Goal: Transaction & Acquisition: Obtain resource

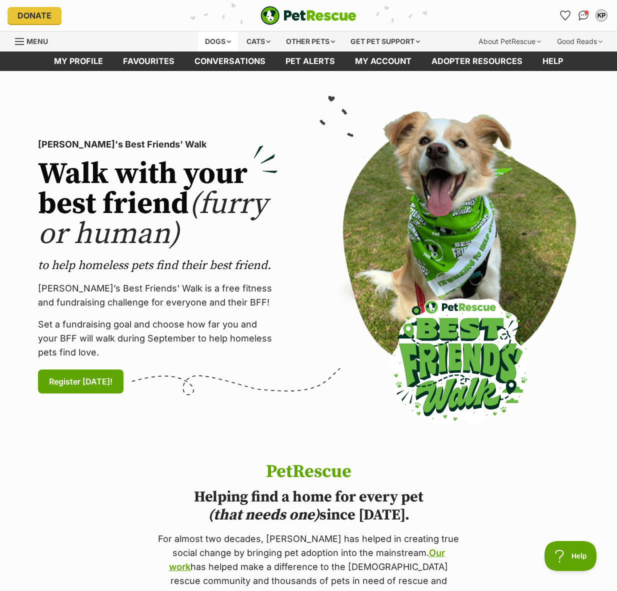
click at [202, 37] on div "Dogs" at bounding box center [218, 41] width 40 height 20
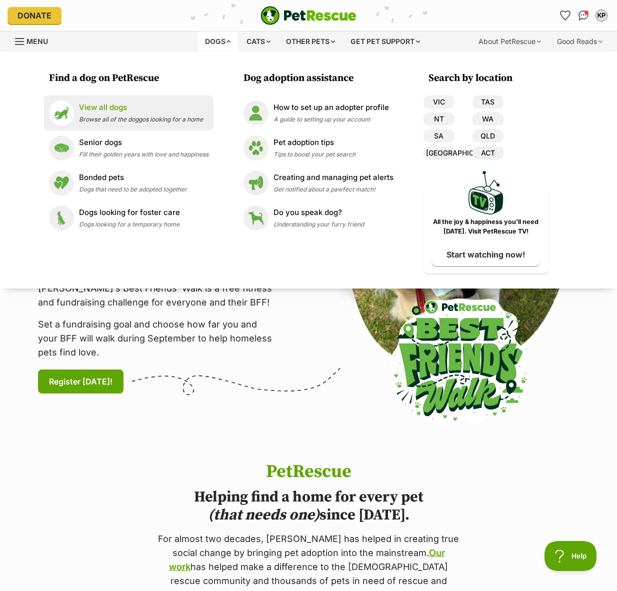
click at [113, 116] on span "Browse all of the doggos looking for a home" at bounding box center [141, 118] width 124 height 7
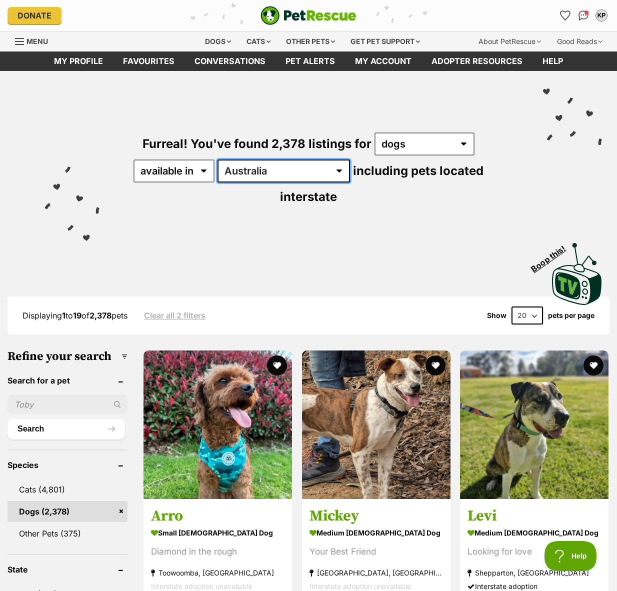
click at [260, 174] on select "[GEOGRAPHIC_DATA] [GEOGRAPHIC_DATA] [GEOGRAPHIC_DATA] [GEOGRAPHIC_DATA] [GEOGRA…" at bounding box center [283, 170] width 132 height 23
select select "VIC"
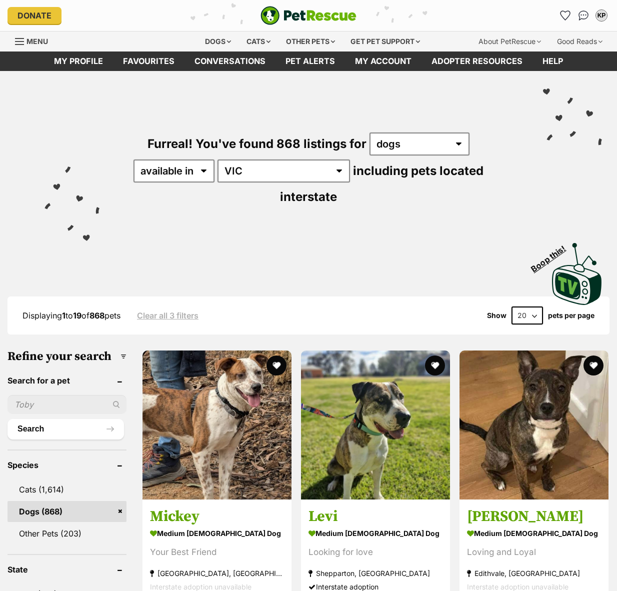
click at [390, 188] on div "Furreal! You've found 868 listings for any type of pet cats dogs other pets ava…" at bounding box center [308, 152] width 587 height 163
click at [384, 184] on div "Furreal! You've found 868 listings for any type of pet cats dogs other pets ava…" at bounding box center [308, 152] width 587 height 163
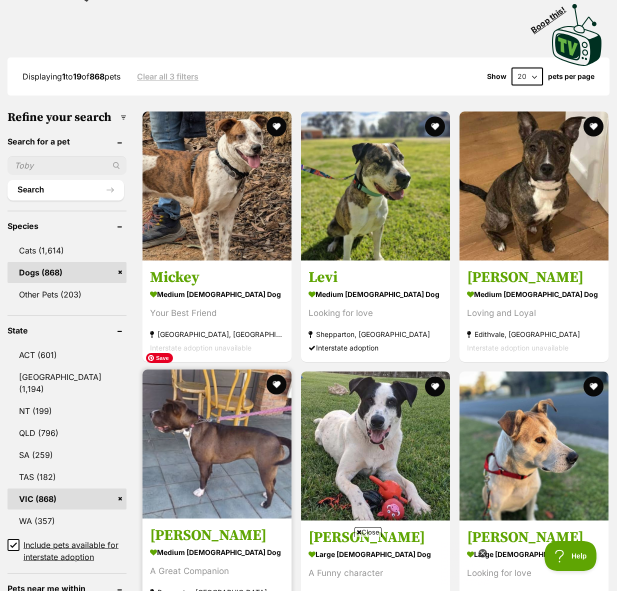
scroll to position [262, 0]
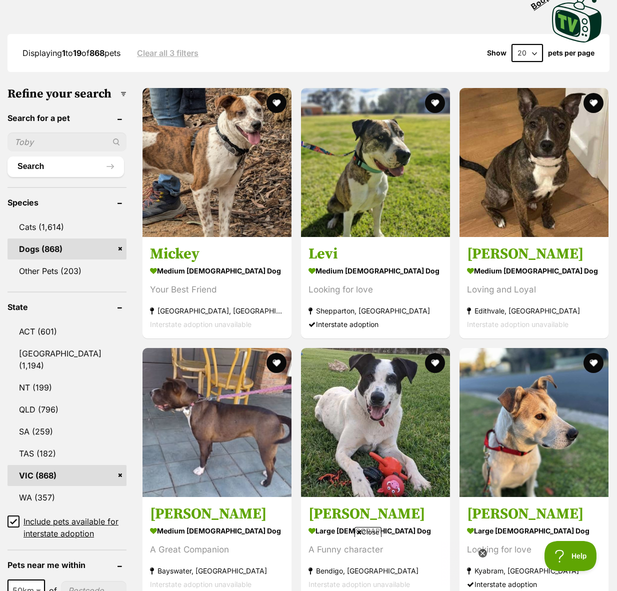
click at [14, 519] on icon at bounding box center [13, 521] width 6 height 4
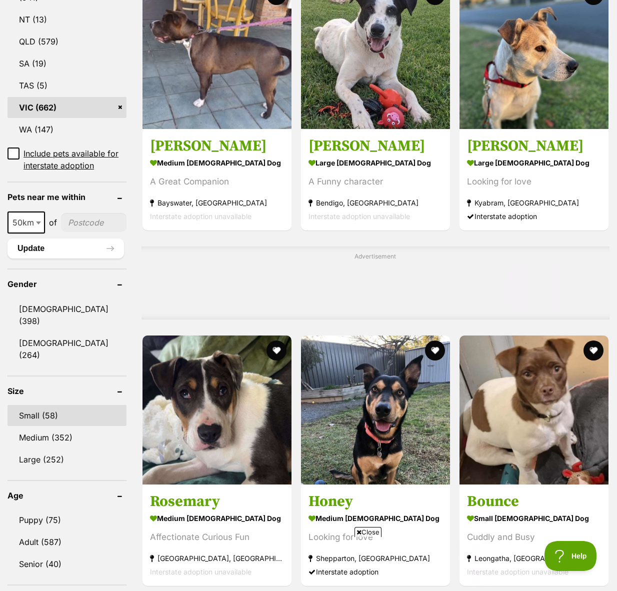
click at [47, 405] on link "Small (58)" at bounding box center [66, 415] width 119 height 21
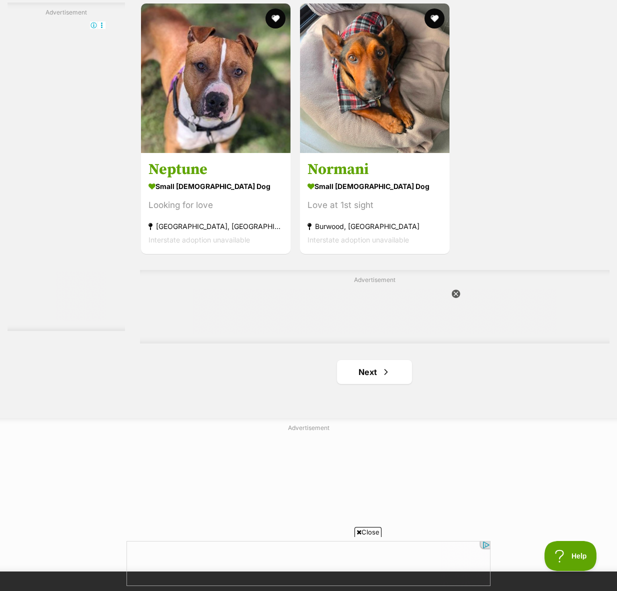
scroll to position [2077, 0]
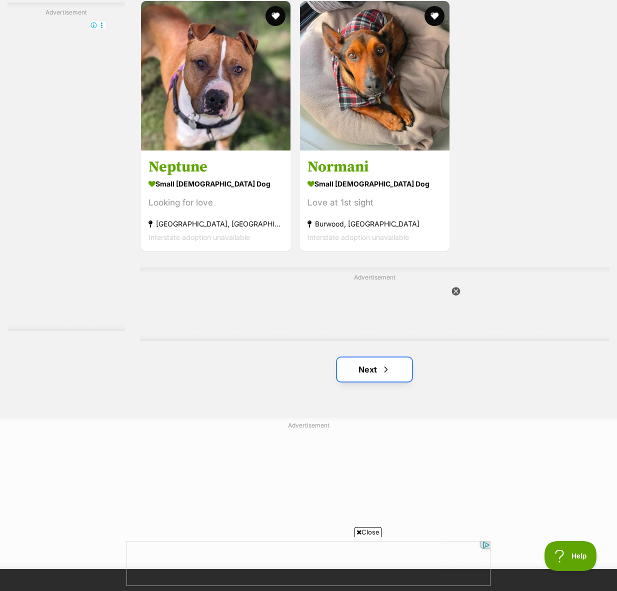
click at [369, 369] on link "Next" at bounding box center [374, 369] width 75 height 24
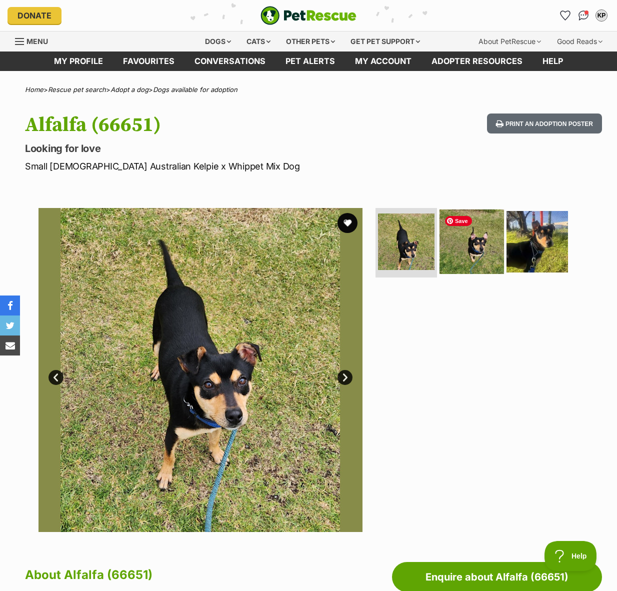
click at [477, 250] on img at bounding box center [471, 241] width 64 height 64
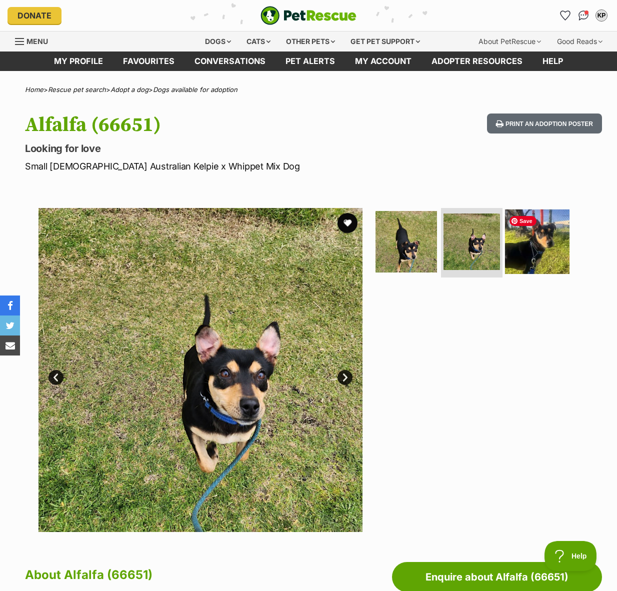
drag, startPoint x: 546, startPoint y: 253, endPoint x: 544, endPoint y: 258, distance: 5.1
click at [546, 253] on img at bounding box center [537, 241] width 64 height 64
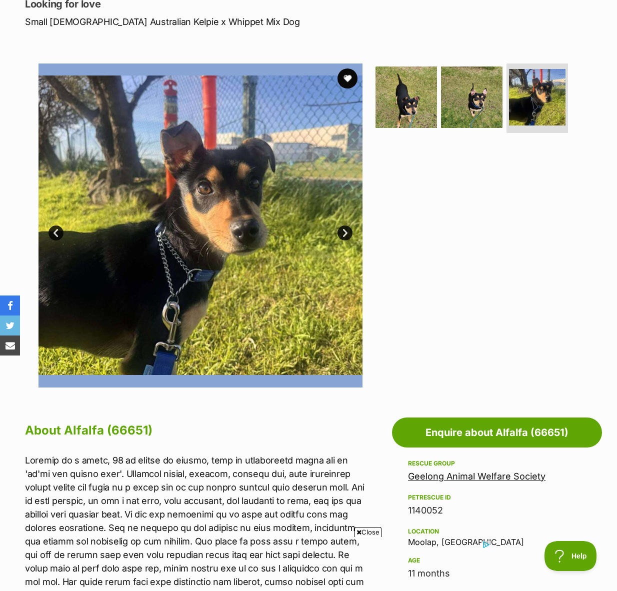
scroll to position [297, 0]
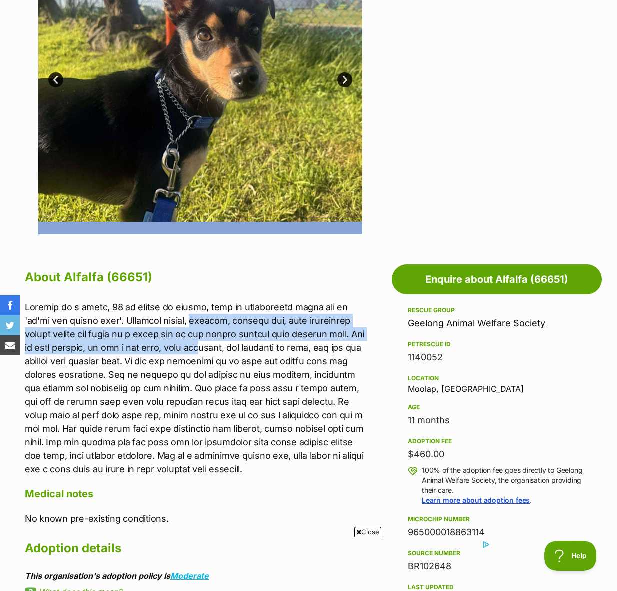
drag, startPoint x: 156, startPoint y: 320, endPoint x: 170, endPoint y: 346, distance: 30.2
click at [171, 346] on p at bounding box center [196, 387] width 342 height 175
click at [170, 346] on p at bounding box center [196, 387] width 342 height 175
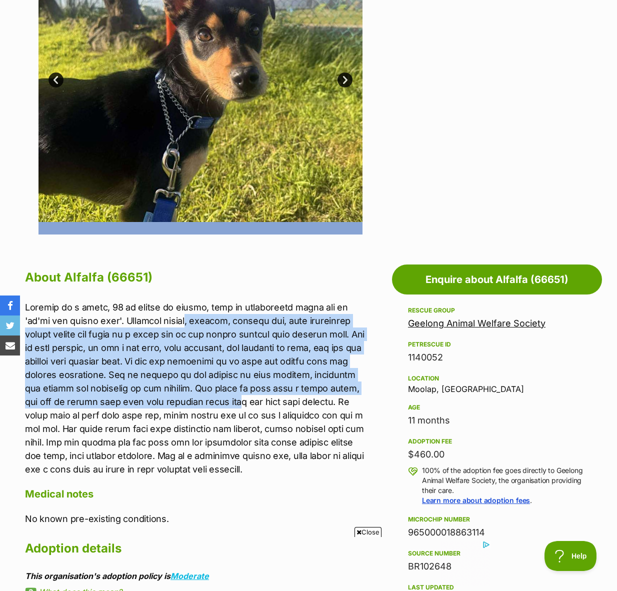
drag, startPoint x: 149, startPoint y: 321, endPoint x: 194, endPoint y: 401, distance: 91.7
click at [194, 401] on p at bounding box center [196, 387] width 342 height 175
click at [213, 316] on p at bounding box center [196, 387] width 342 height 175
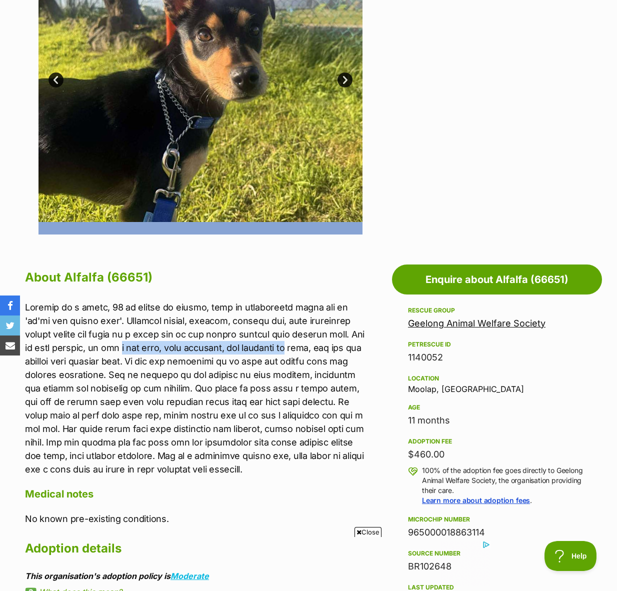
drag, startPoint x: 91, startPoint y: 345, endPoint x: 254, endPoint y: 348, distance: 162.9
click at [254, 348] on p at bounding box center [196, 387] width 342 height 175
click at [102, 354] on p at bounding box center [196, 387] width 342 height 175
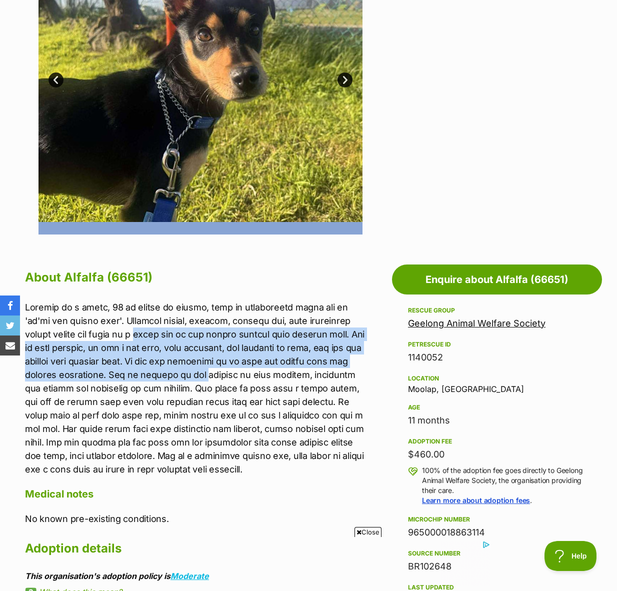
drag, startPoint x: 95, startPoint y: 339, endPoint x: 198, endPoint y: 378, distance: 110.7
click at [198, 378] on p at bounding box center [196, 387] width 342 height 175
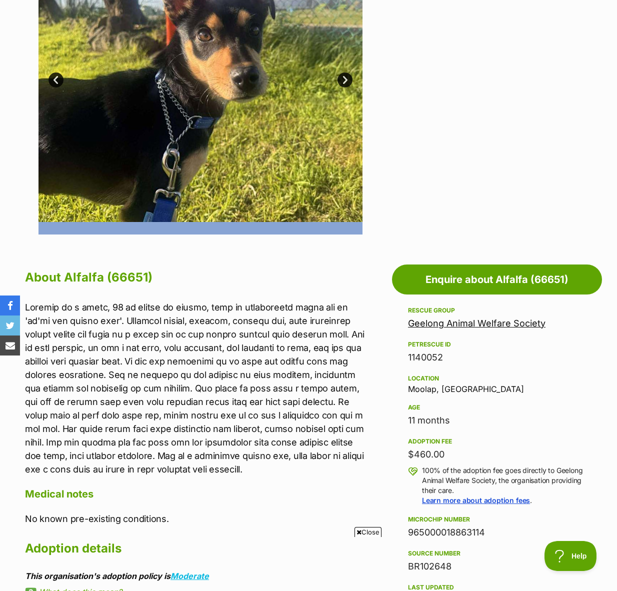
drag, startPoint x: 112, startPoint y: 395, endPoint x: 101, endPoint y: 372, distance: 25.5
click at [112, 395] on p at bounding box center [196, 387] width 342 height 175
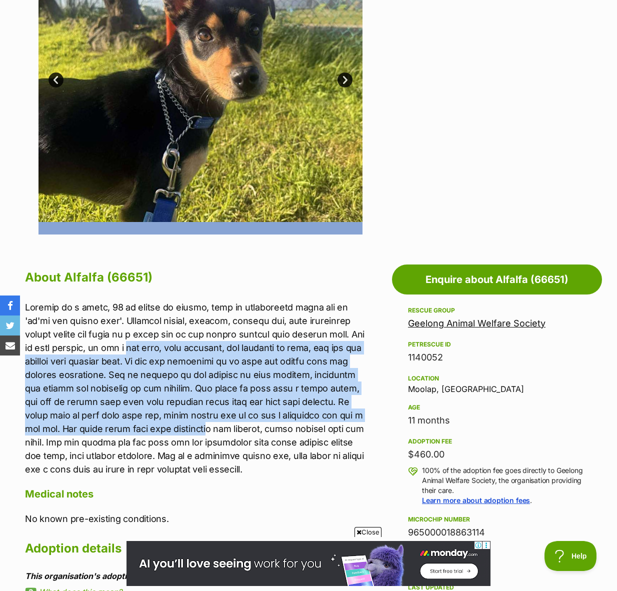
drag, startPoint x: 101, startPoint y: 359, endPoint x: 157, endPoint y: 430, distance: 90.4
click at [157, 430] on p at bounding box center [196, 387] width 342 height 175
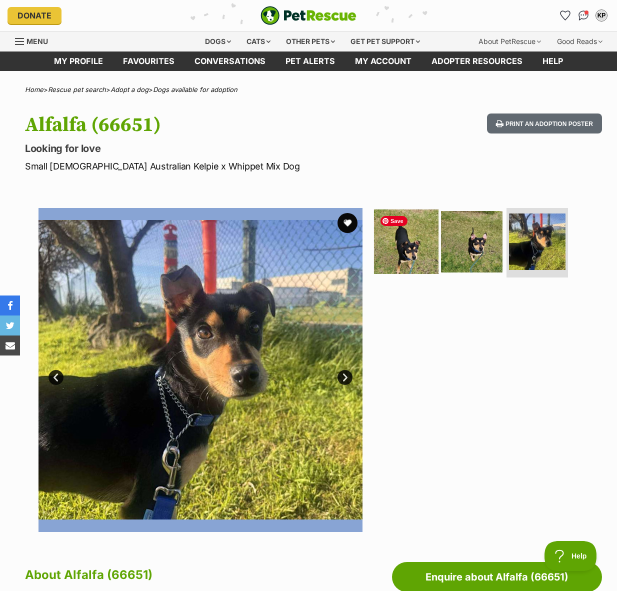
click at [407, 242] on img at bounding box center [406, 241] width 64 height 64
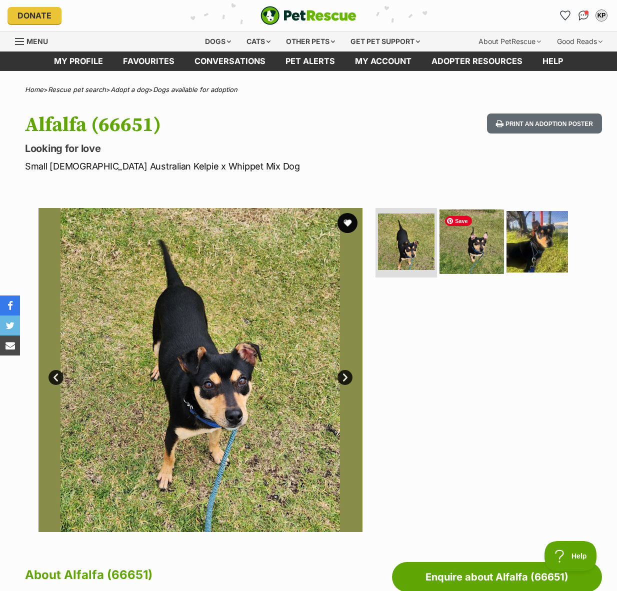
click at [475, 253] on img at bounding box center [471, 241] width 64 height 64
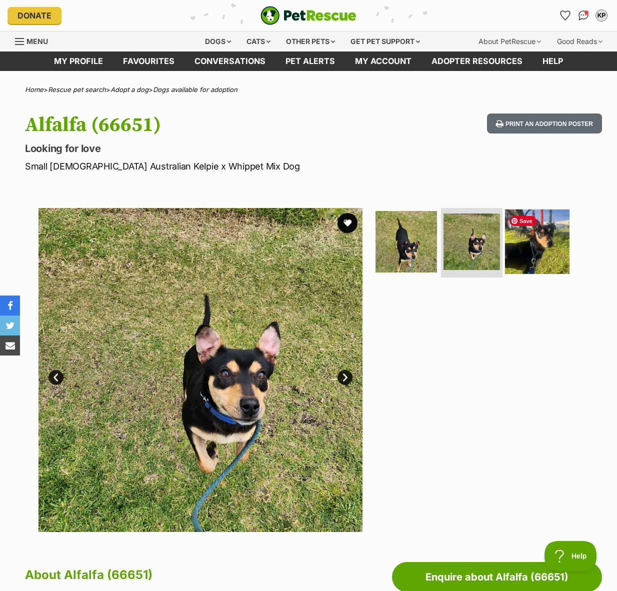
click at [547, 257] on img at bounding box center [537, 241] width 64 height 64
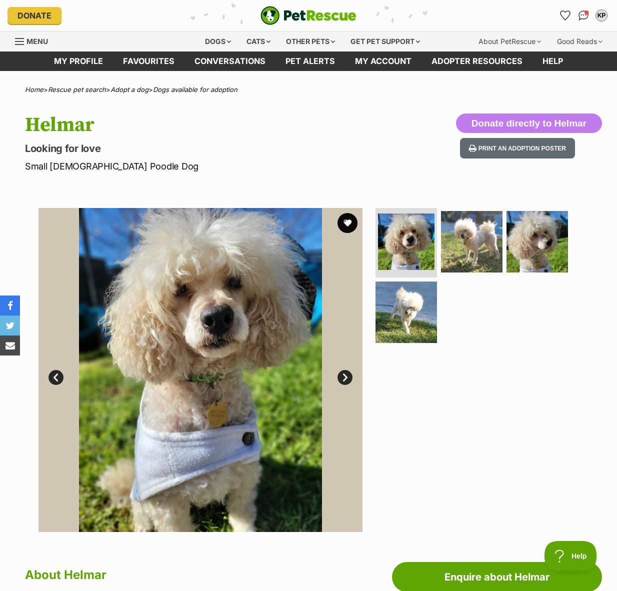
scroll to position [2, 0]
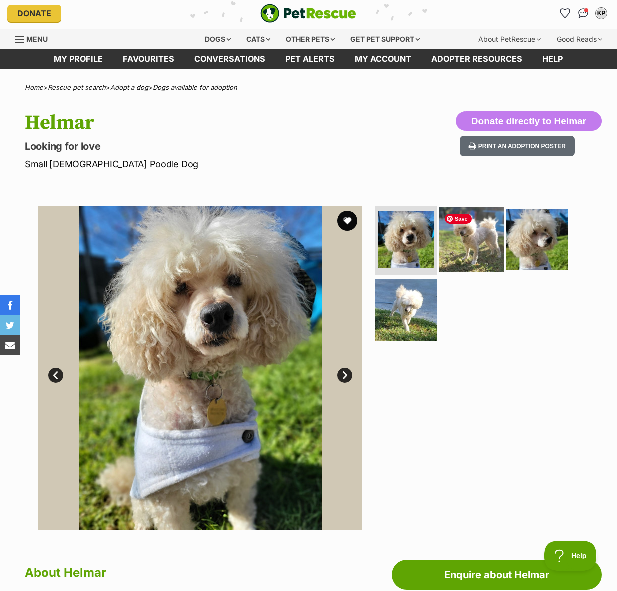
drag, startPoint x: 478, startPoint y: 245, endPoint x: 484, endPoint y: 266, distance: 21.3
click at [478, 245] on img at bounding box center [471, 239] width 64 height 64
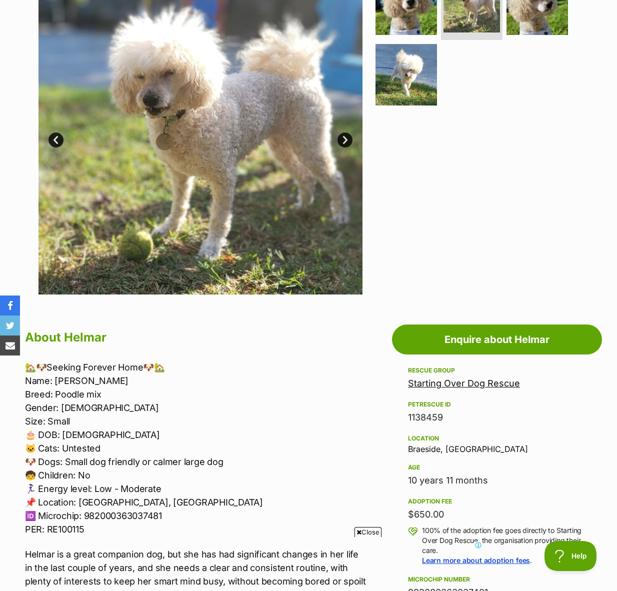
scroll to position [0, 0]
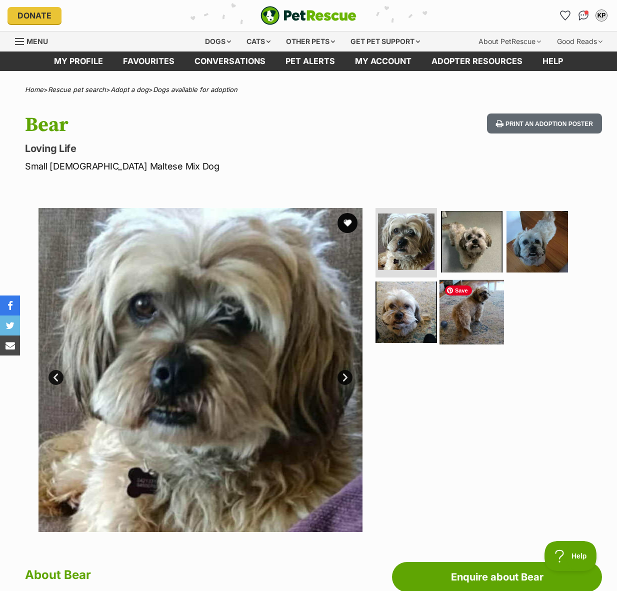
click at [486, 316] on img at bounding box center [471, 312] width 64 height 64
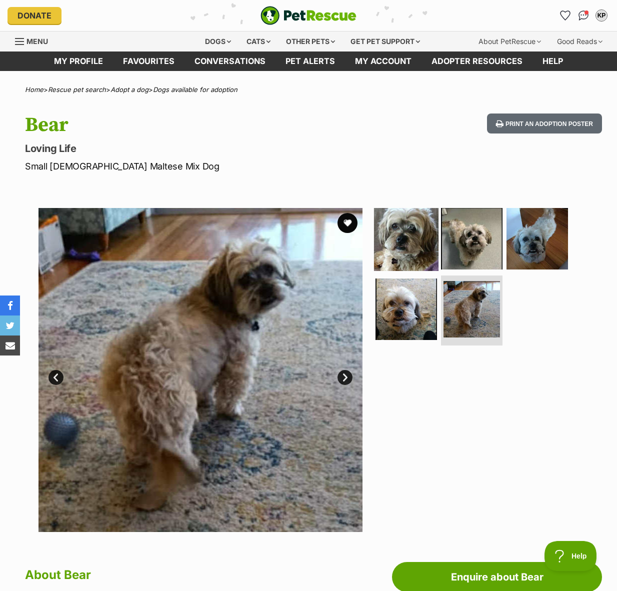
click at [413, 231] on img at bounding box center [406, 238] width 64 height 64
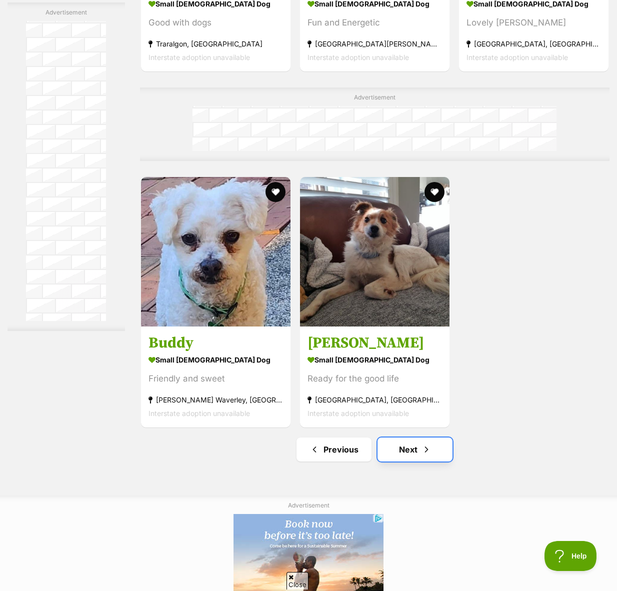
click at [427, 455] on link "Next" at bounding box center [414, 449] width 75 height 24
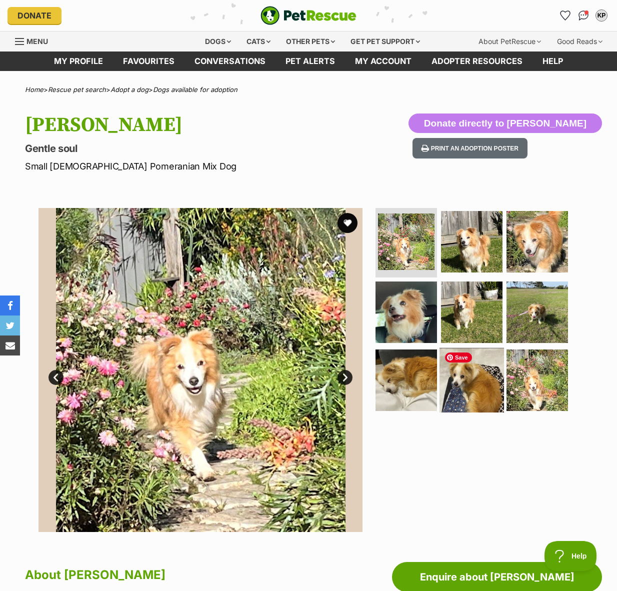
click at [483, 389] on img at bounding box center [471, 380] width 64 height 64
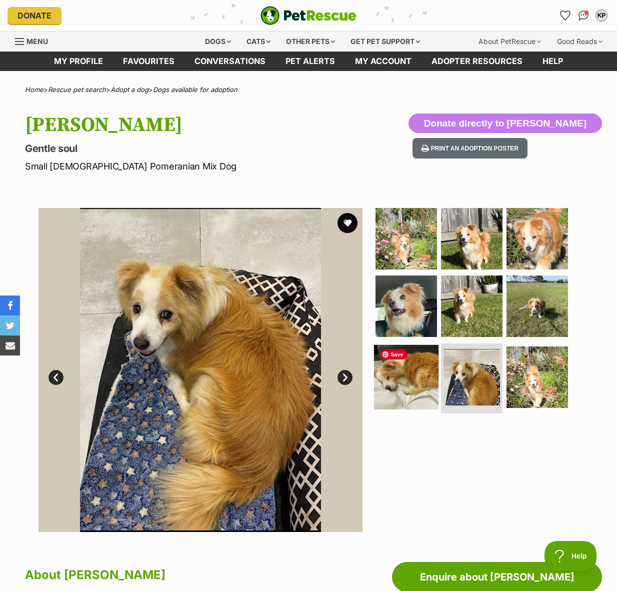
click at [398, 373] on img at bounding box center [406, 377] width 64 height 64
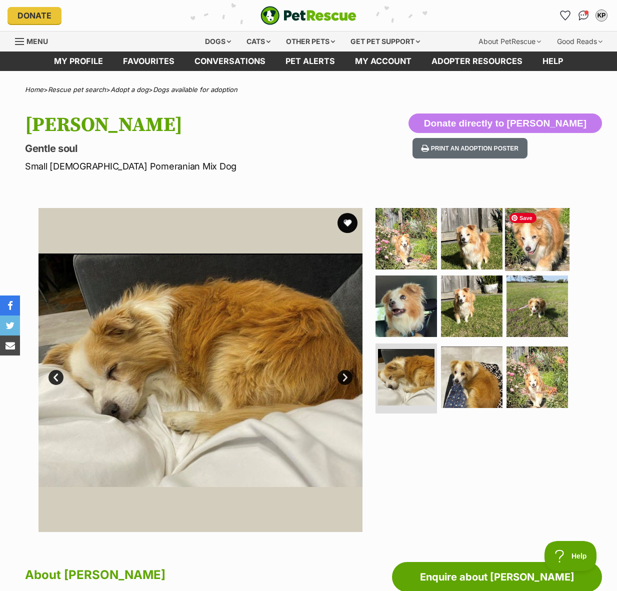
click at [541, 237] on img at bounding box center [537, 238] width 64 height 64
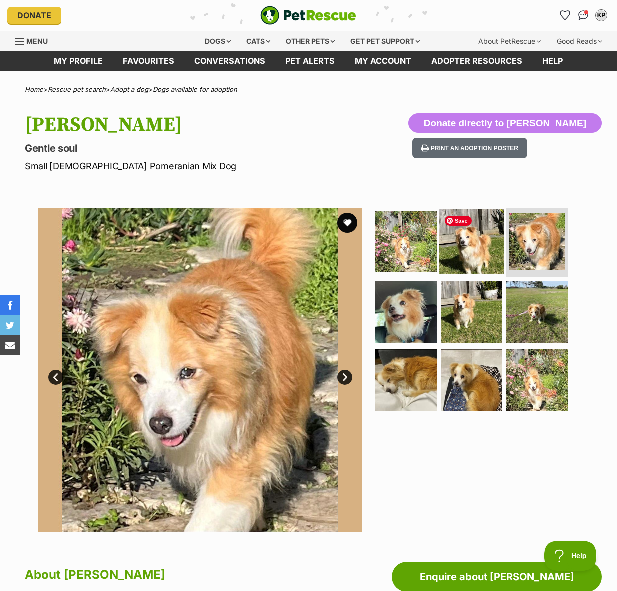
click at [478, 249] on img at bounding box center [471, 241] width 64 height 64
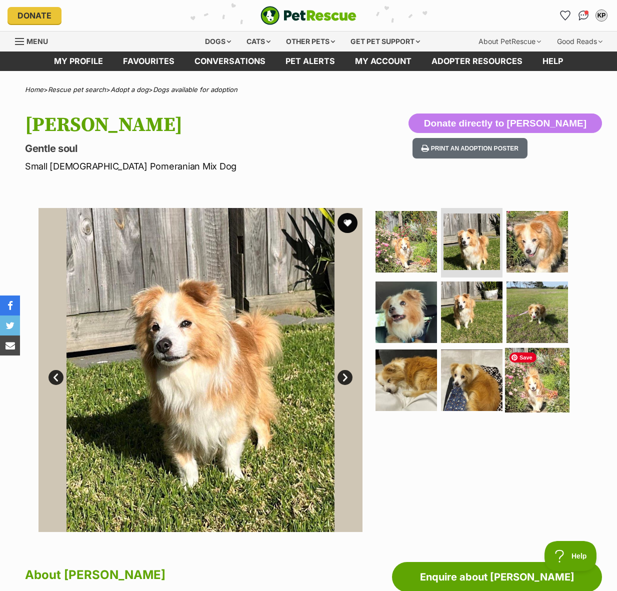
click at [539, 376] on img at bounding box center [537, 380] width 64 height 64
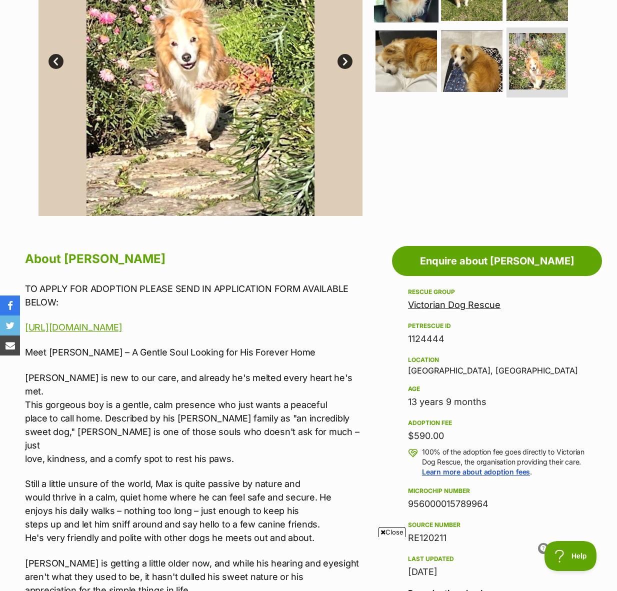
scroll to position [318, 0]
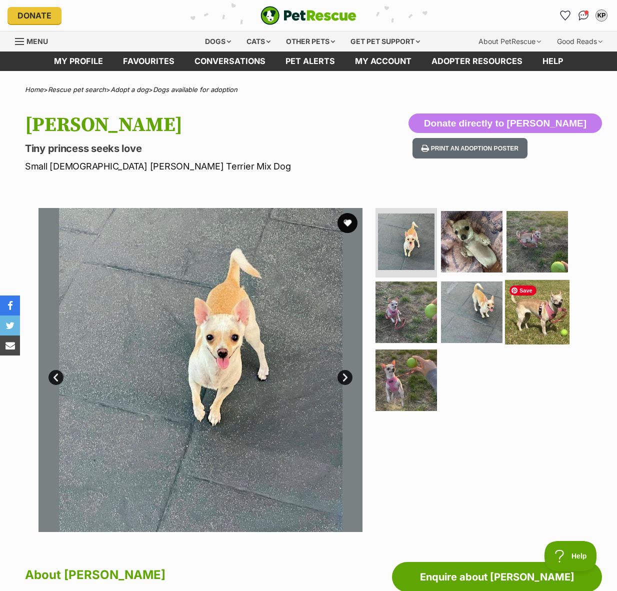
click at [541, 320] on img at bounding box center [537, 312] width 64 height 64
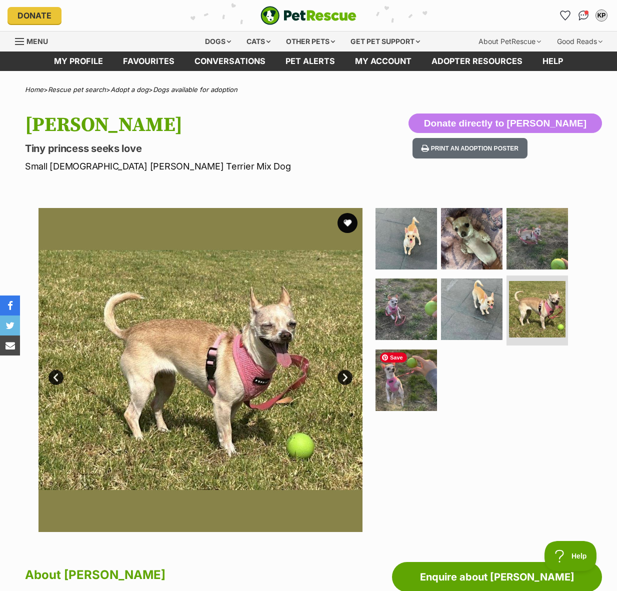
click at [404, 367] on img at bounding box center [405, 379] width 61 height 61
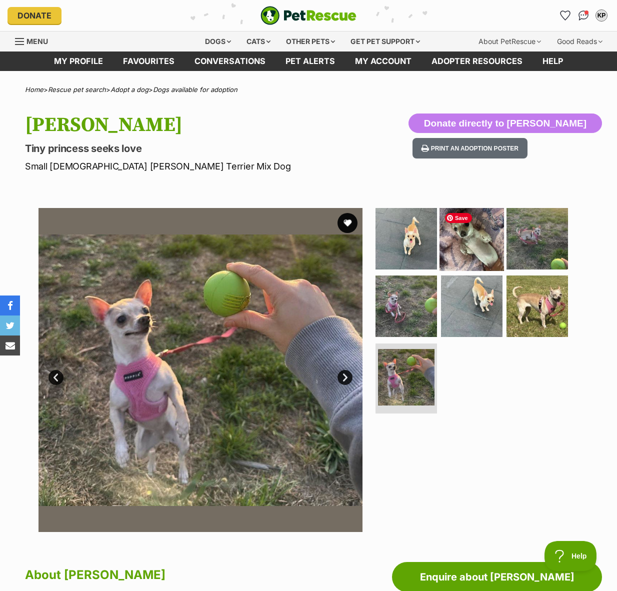
click at [474, 248] on img at bounding box center [471, 238] width 64 height 64
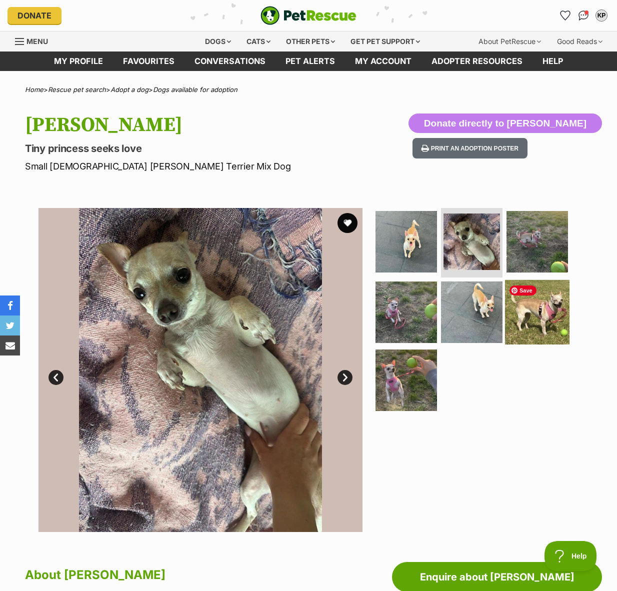
click at [544, 303] on img at bounding box center [537, 312] width 64 height 64
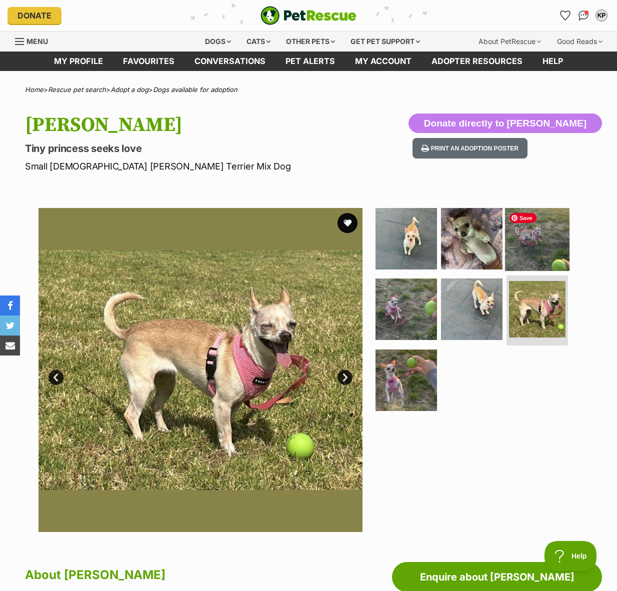
click at [542, 230] on img at bounding box center [537, 238] width 64 height 64
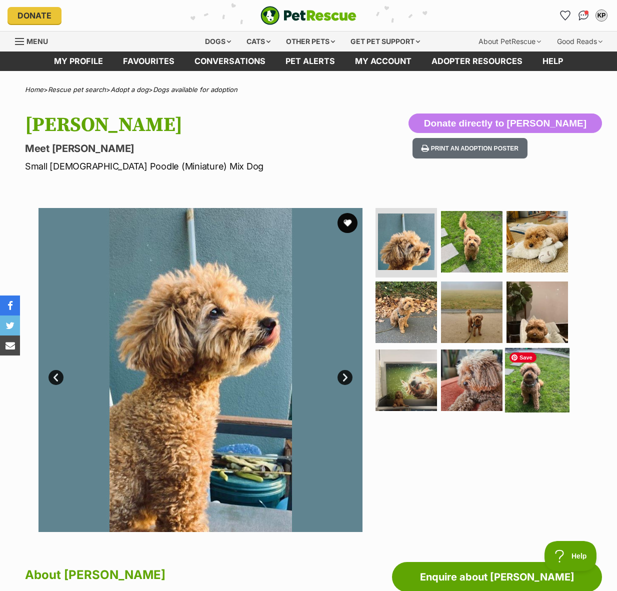
click at [518, 368] on img at bounding box center [537, 380] width 64 height 64
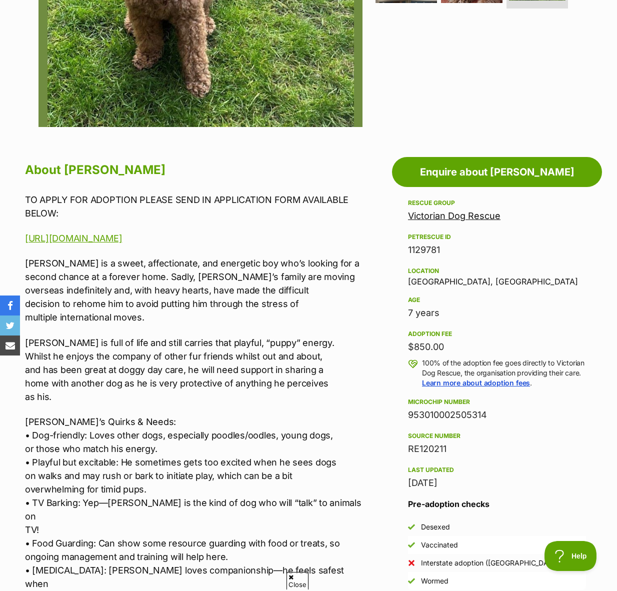
scroll to position [418, 0]
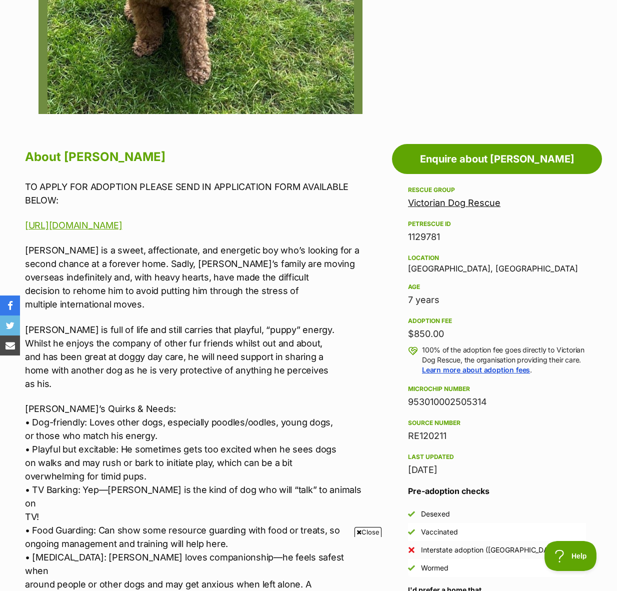
drag, startPoint x: 75, startPoint y: 270, endPoint x: 144, endPoint y: 291, distance: 71.8
click at [144, 291] on p "[PERSON_NAME] is a sweet, affectionate, and energetic boy who’s looking for a s…" at bounding box center [196, 276] width 342 height 67
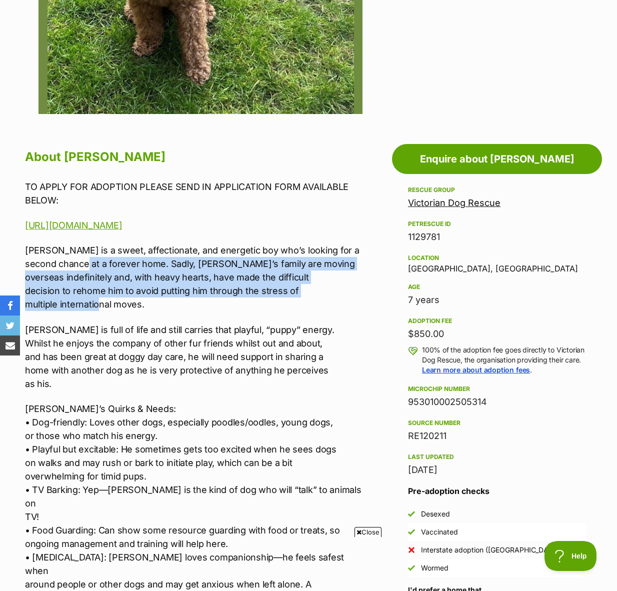
scroll to position [0, 0]
drag, startPoint x: 87, startPoint y: 272, endPoint x: 96, endPoint y: 330, distance: 58.6
click at [100, 309] on p "[PERSON_NAME] is a sweet, affectionate, and energetic boy who’s looking for a s…" at bounding box center [196, 276] width 342 height 67
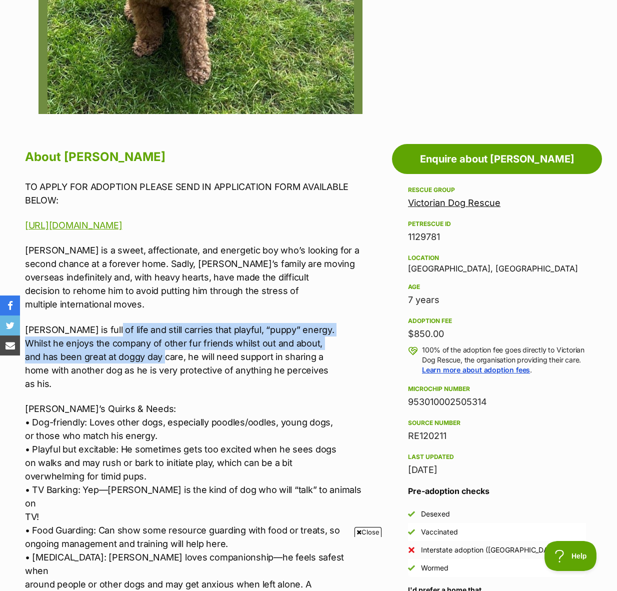
drag, startPoint x: 95, startPoint y: 333, endPoint x: 166, endPoint y: 359, distance: 75.9
click at [166, 360] on p "[PERSON_NAME] is full of life and still carries that playful, “puppy” energy. W…" at bounding box center [196, 356] width 342 height 67
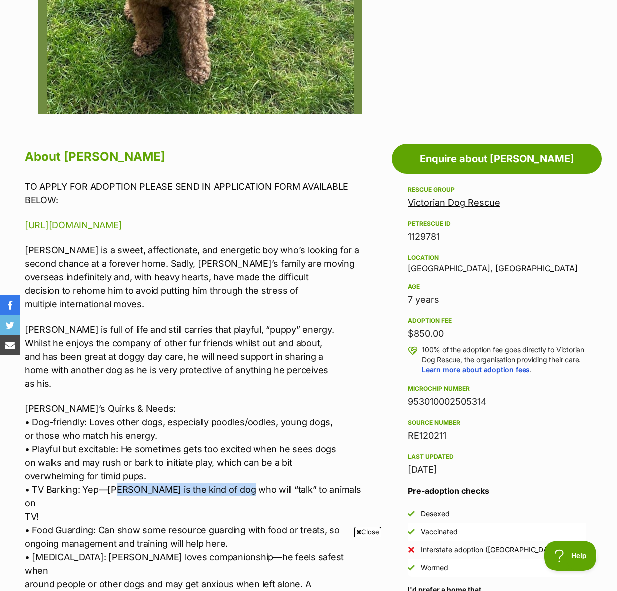
drag, startPoint x: 116, startPoint y: 486, endPoint x: 241, endPoint y: 485, distance: 124.9
click at [239, 486] on p "[PERSON_NAME]’s Quirks & Needs: • Dog-friendly: Loves other dogs, especially po…" at bounding box center [196, 516] width 342 height 229
click at [242, 485] on p "Jerry’s Quirks & Needs: • Dog-friendly: Loves other dogs, especially poodles/oo…" at bounding box center [196, 516] width 342 height 229
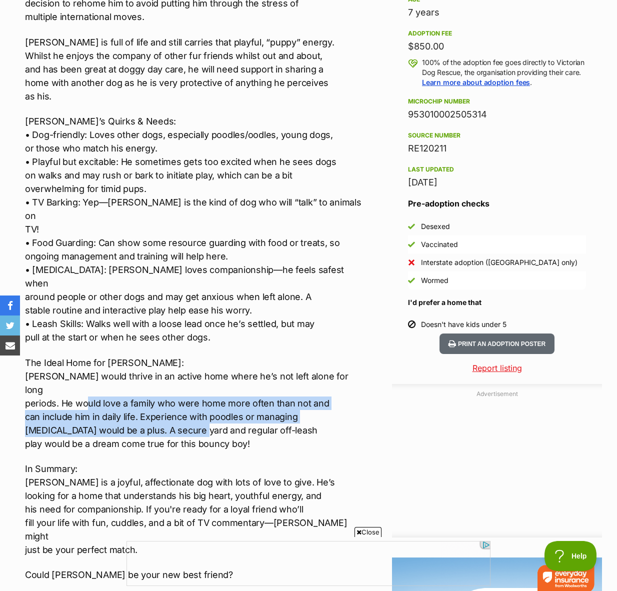
drag, startPoint x: 123, startPoint y: 381, endPoint x: 194, endPoint y: 385, distance: 70.6
click at [194, 385] on p "The Ideal Home for Jerry: Jerry would thrive in an active home where he’s not l…" at bounding box center [196, 403] width 342 height 94
click at [197, 384] on p "The Ideal Home for Jerry: Jerry would thrive in an active home where he’s not l…" at bounding box center [196, 403] width 342 height 94
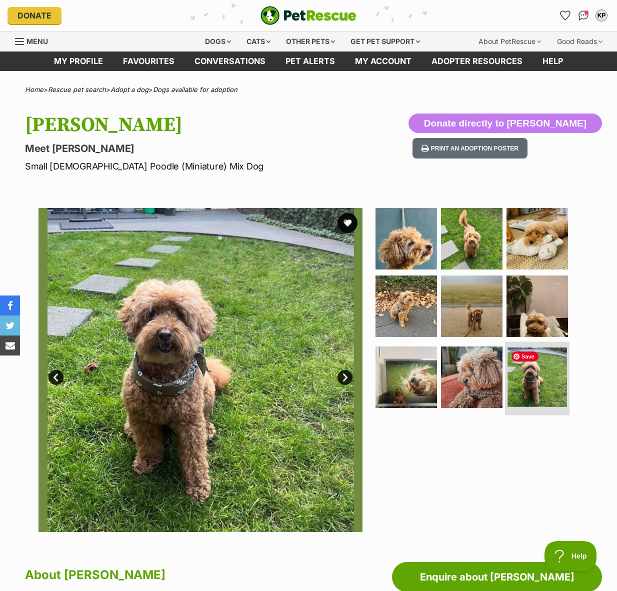
click at [535, 380] on img at bounding box center [536, 376] width 59 height 59
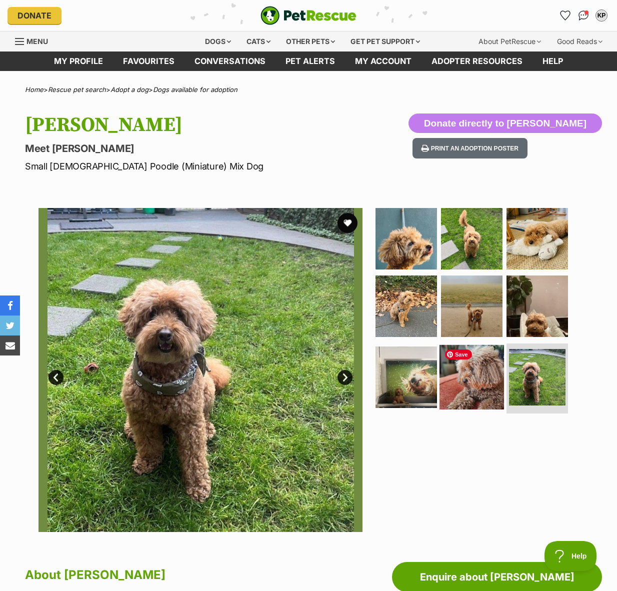
click at [473, 382] on img at bounding box center [471, 377] width 64 height 64
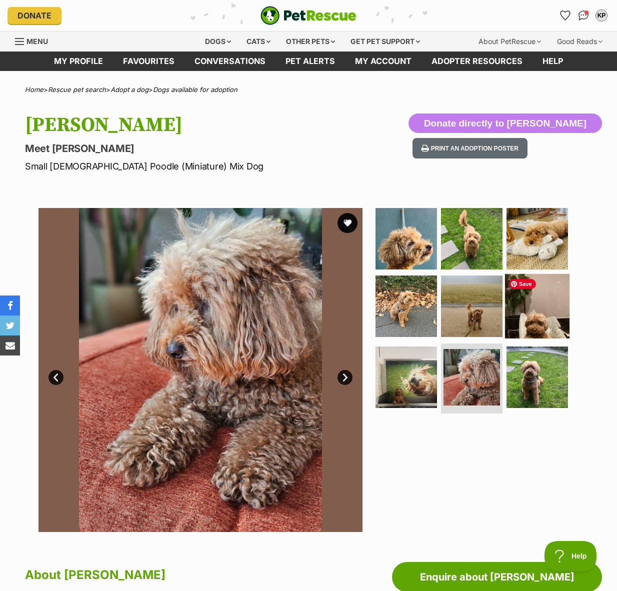
click at [535, 315] on img at bounding box center [537, 306] width 64 height 64
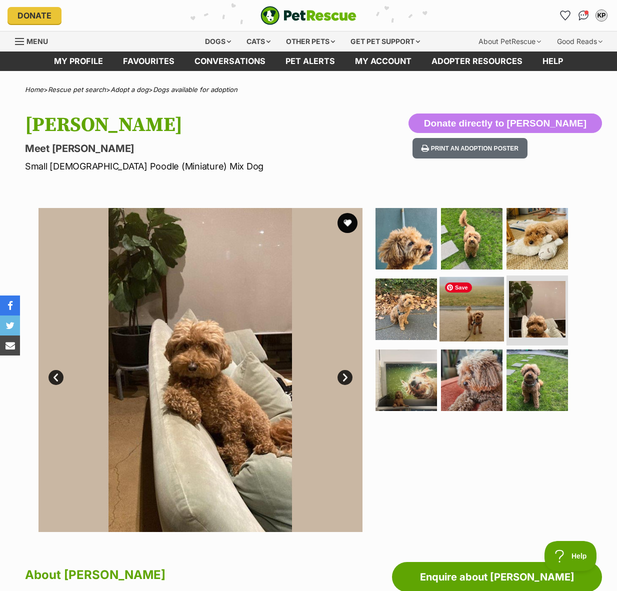
click at [469, 316] on img at bounding box center [471, 309] width 64 height 64
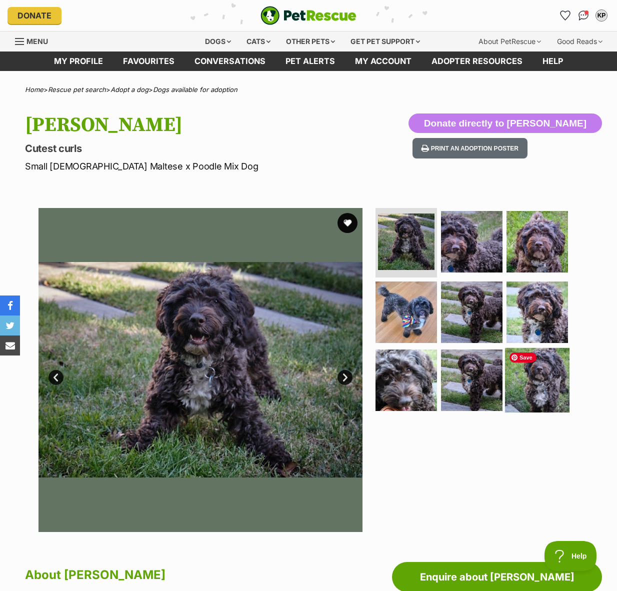
click at [527, 375] on img at bounding box center [537, 380] width 64 height 64
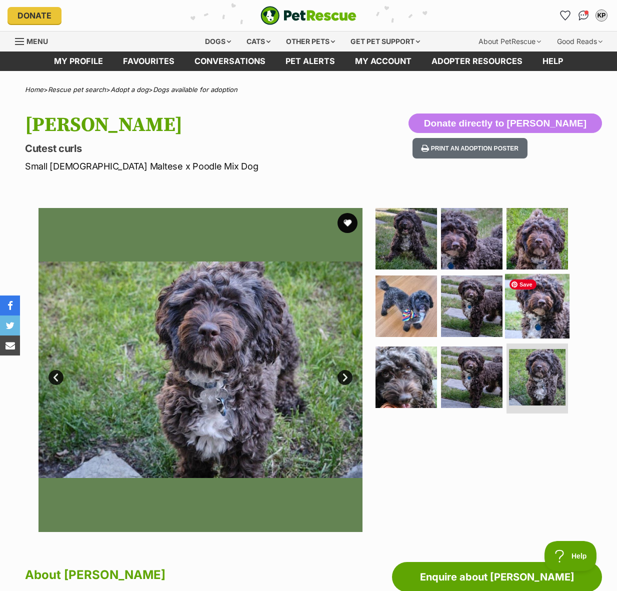
click at [537, 315] on img at bounding box center [537, 306] width 64 height 64
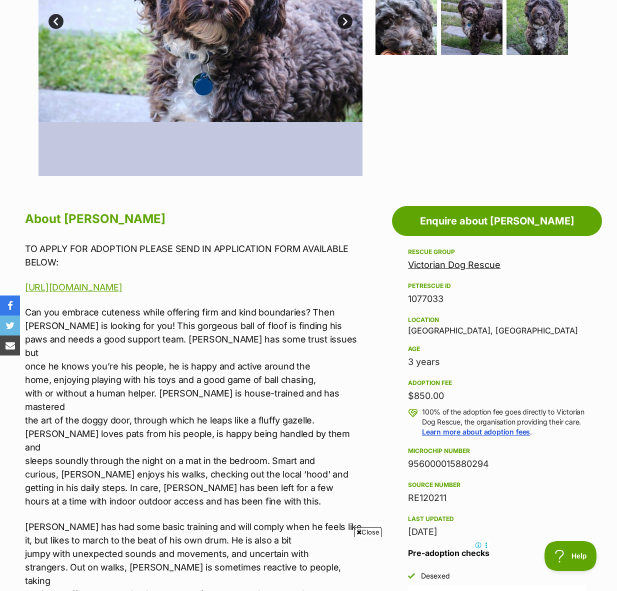
scroll to position [356, 0]
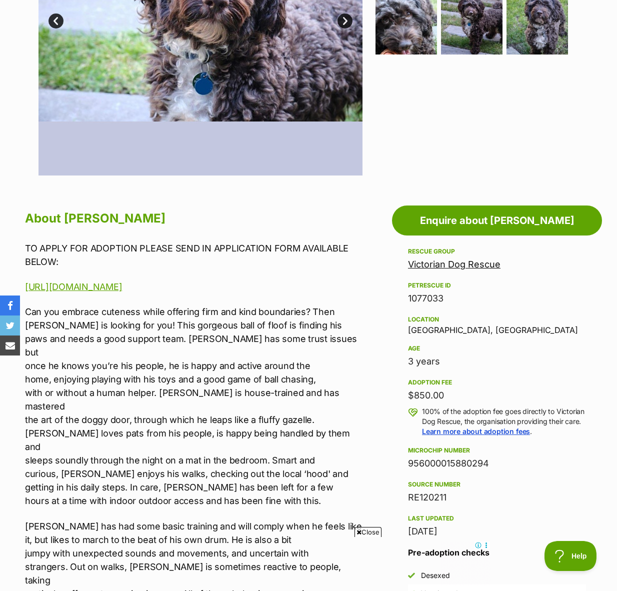
click at [111, 337] on p "Can you embrace cuteness while offering firm and kind boundaries? Then Bertie i…" at bounding box center [196, 406] width 342 height 202
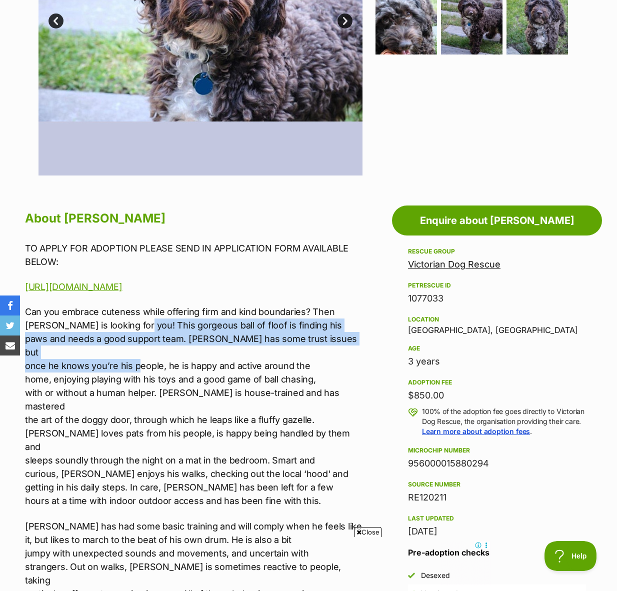
drag, startPoint x: 132, startPoint y: 323, endPoint x: 138, endPoint y: 348, distance: 25.3
click at [138, 348] on p "Can you embrace cuteness while offering firm and kind boundaries? Then Bertie i…" at bounding box center [196, 406] width 342 height 202
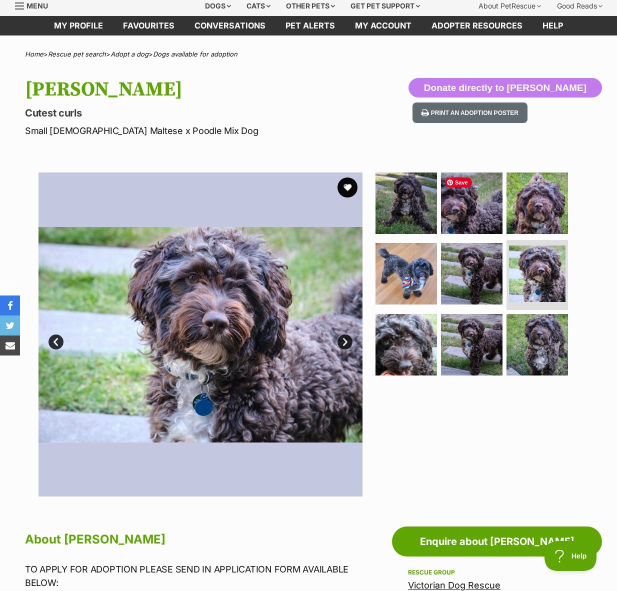
scroll to position [0, 0]
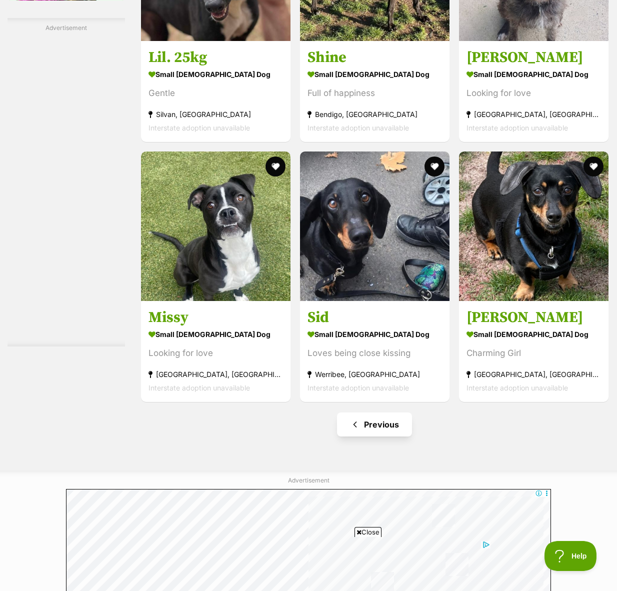
scroll to position [1772, 0]
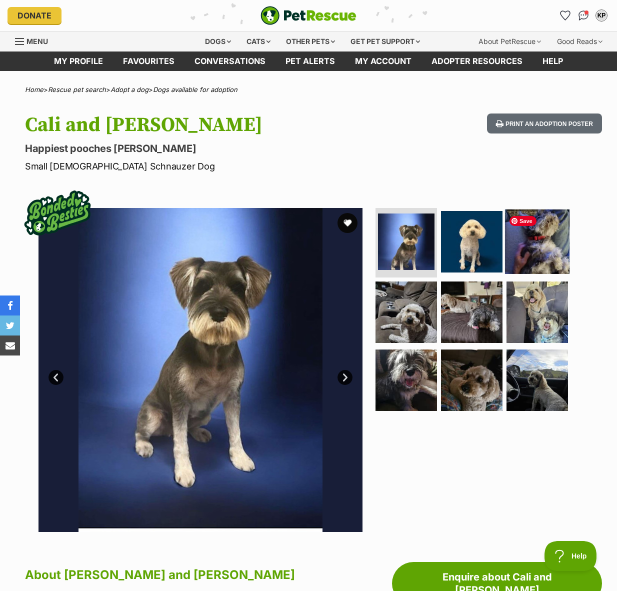
click at [527, 246] on img at bounding box center [537, 241] width 64 height 64
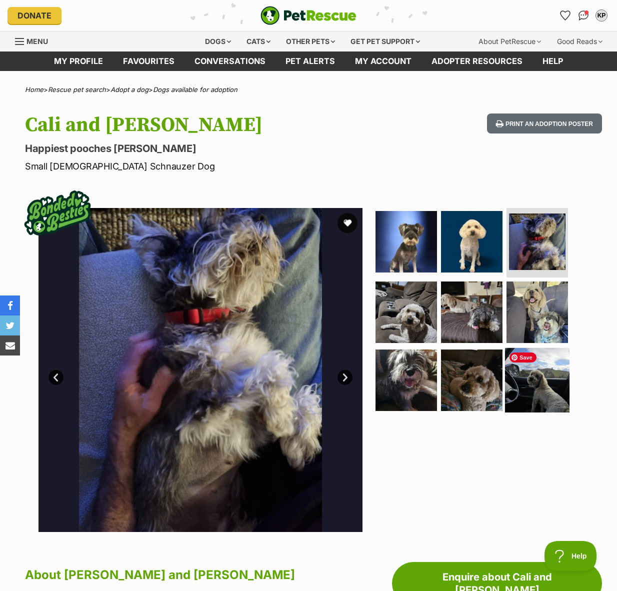
click at [542, 352] on img at bounding box center [537, 380] width 64 height 64
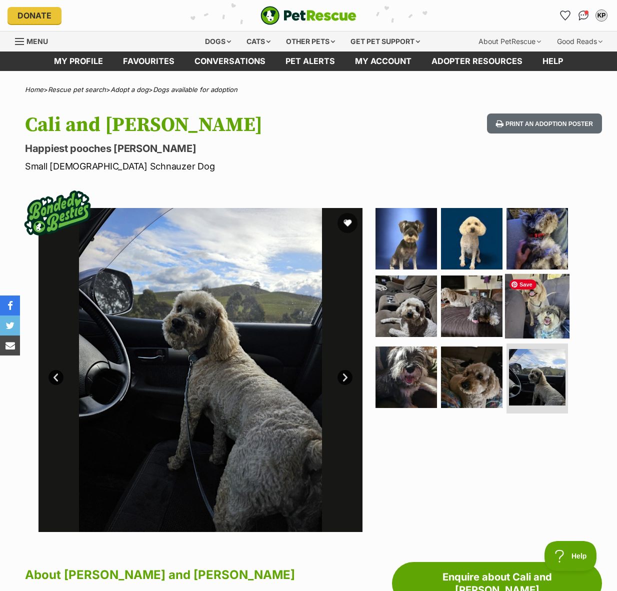
click at [544, 305] on img at bounding box center [537, 306] width 64 height 64
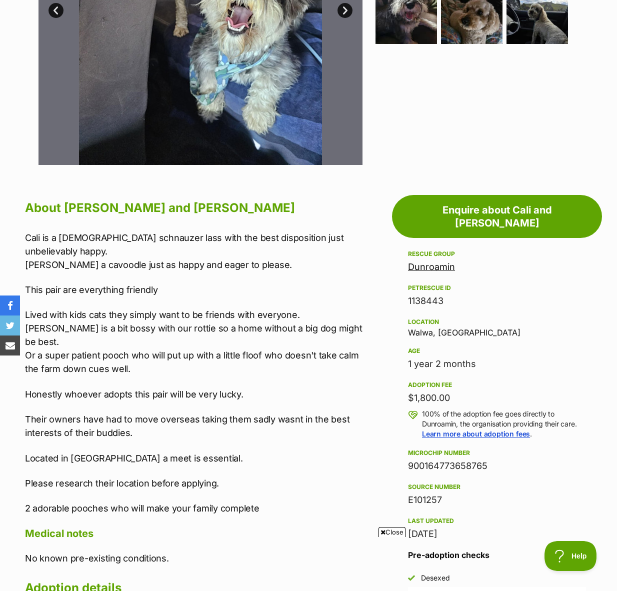
scroll to position [369, 0]
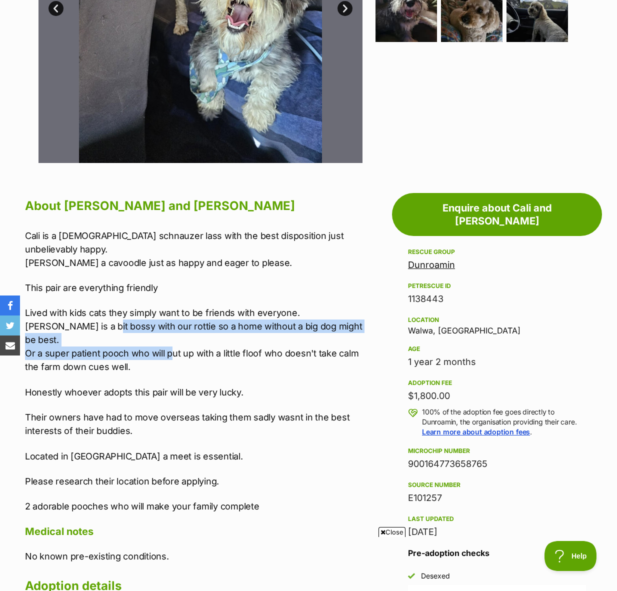
drag, startPoint x: 104, startPoint y: 325, endPoint x: 173, endPoint y: 345, distance: 72.3
click at [173, 345] on p "Lived with kids cats they simply want to be friends with everyone. Theo is a bi…" at bounding box center [196, 339] width 342 height 67
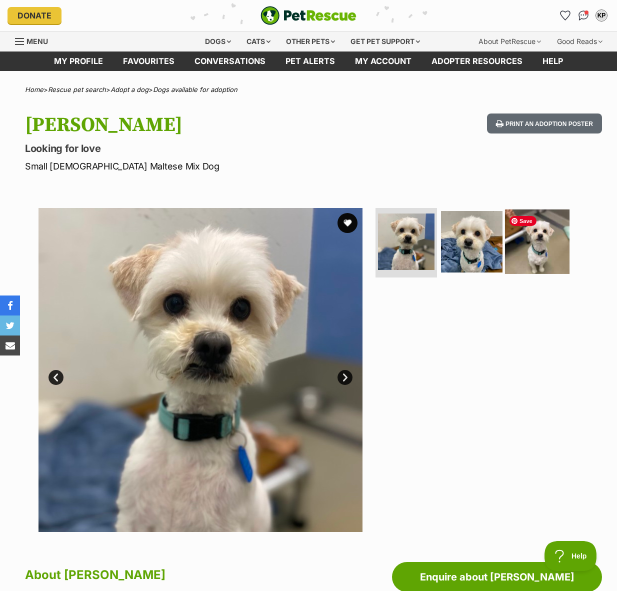
drag, startPoint x: 523, startPoint y: 249, endPoint x: 505, endPoint y: 248, distance: 18.0
click at [523, 249] on img at bounding box center [537, 241] width 64 height 64
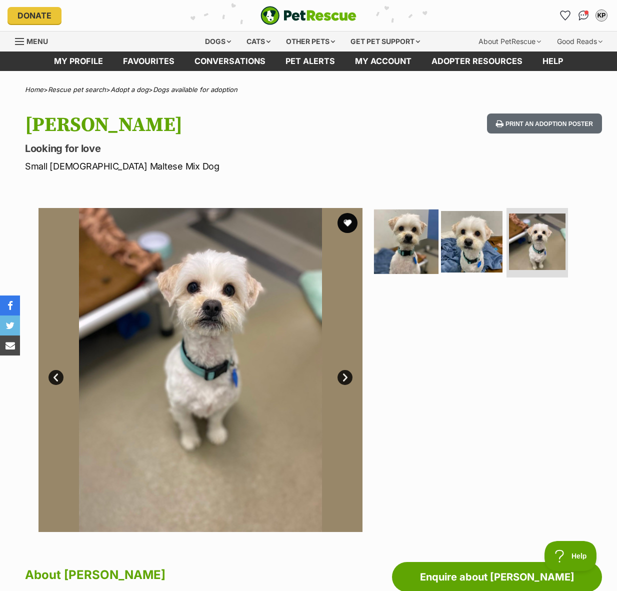
click at [413, 238] on img at bounding box center [406, 241] width 64 height 64
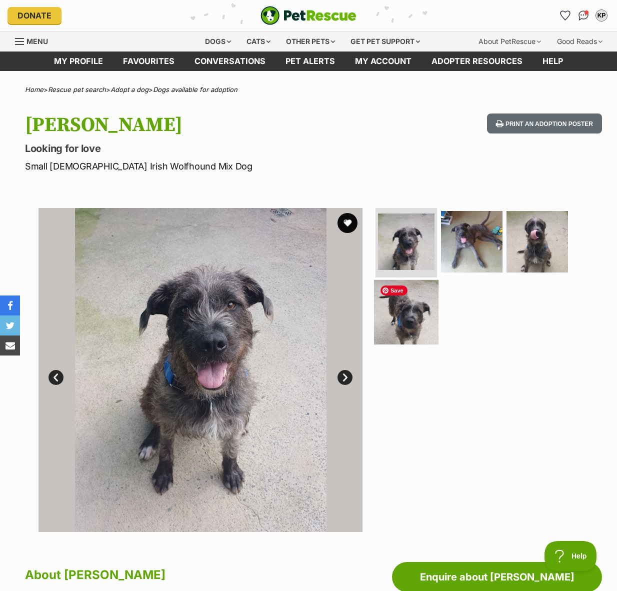
click at [404, 318] on img at bounding box center [406, 312] width 64 height 64
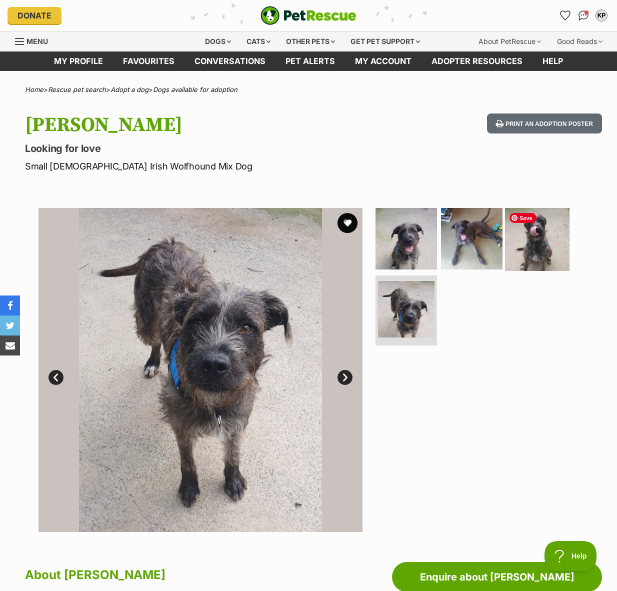
click at [523, 245] on img at bounding box center [537, 238] width 64 height 64
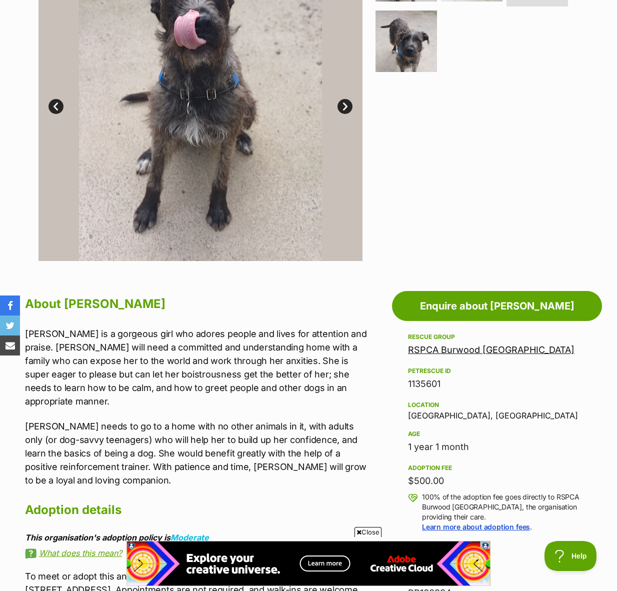
scroll to position [273, 0]
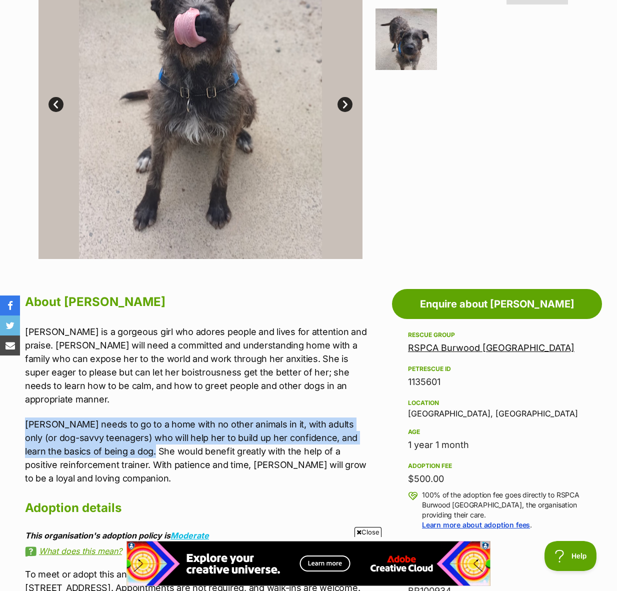
drag, startPoint x: 95, startPoint y: 403, endPoint x: 153, endPoint y: 436, distance: 67.4
click at [153, 436] on div "[PERSON_NAME] is a gorgeous girl who adores people and lives for attention and …" at bounding box center [196, 405] width 342 height 160
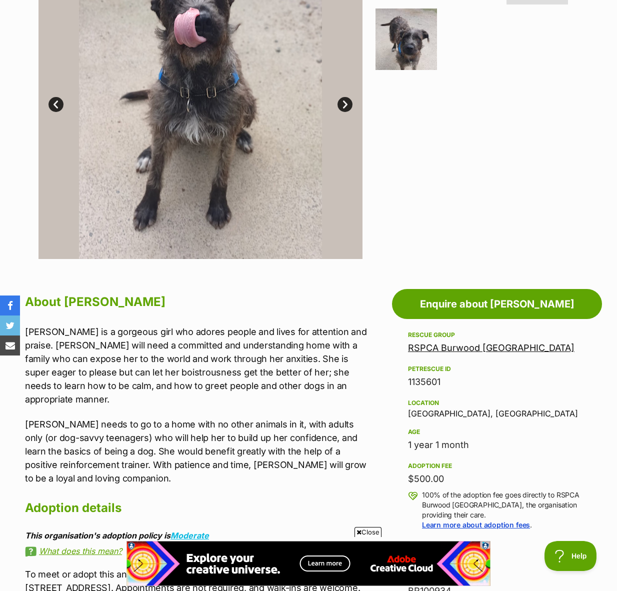
click at [154, 436] on p "[PERSON_NAME] needs to go to a home with no other animals in it, with adults on…" at bounding box center [196, 450] width 342 height 67
